Goal: Task Accomplishment & Management: Use online tool/utility

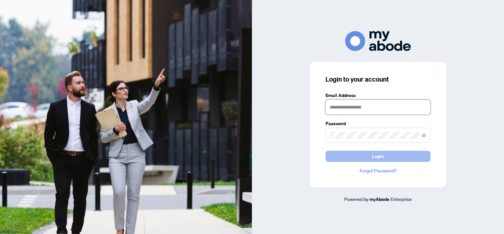
type input "**********"
click at [364, 156] on button "Login" at bounding box center [378, 156] width 105 height 11
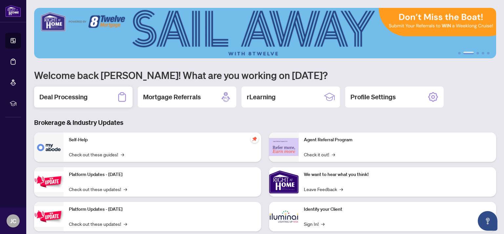
click at [67, 104] on div "Deal Processing" at bounding box center [83, 97] width 98 height 21
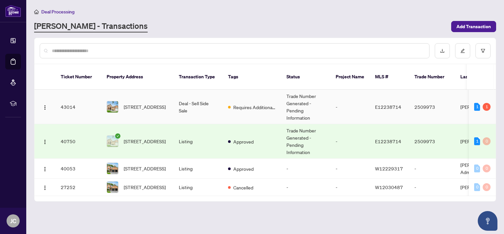
click at [175, 98] on td "Deal - Sell Side Sale" at bounding box center [198, 107] width 49 height 34
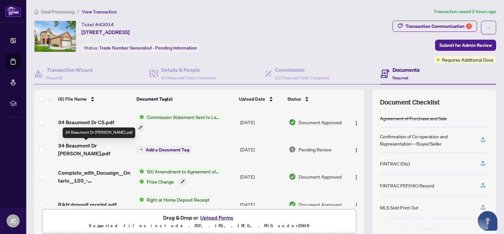
click at [109, 148] on span "34 Beaumont Dr [PERSON_NAME].pdf" at bounding box center [95, 150] width 74 height 16
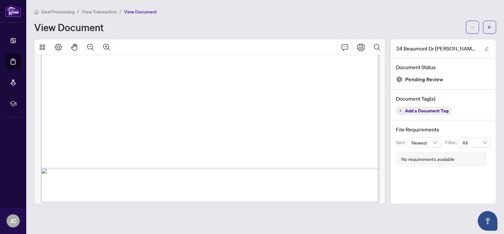
scroll to position [301, 0]
click at [242, 91] on div "Page 1" at bounding box center [324, 127] width 567 height 733
